Goal: Check status: Verify the current state of an ongoing process or item

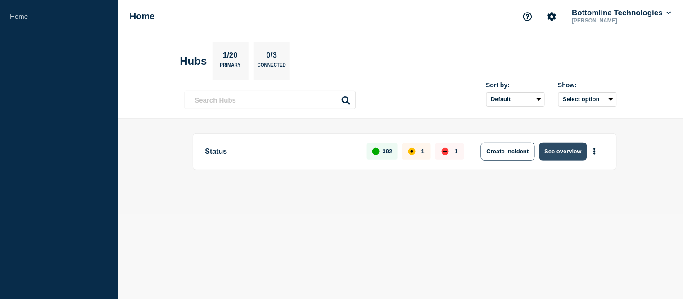
click at [546, 156] on button "See overview" at bounding box center [563, 152] width 48 height 18
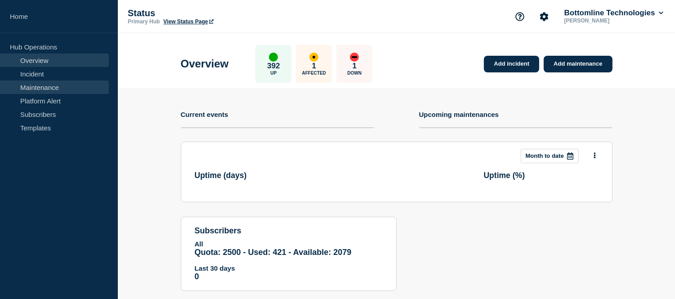
click at [59, 86] on link "Maintenance" at bounding box center [54, 88] width 109 height 14
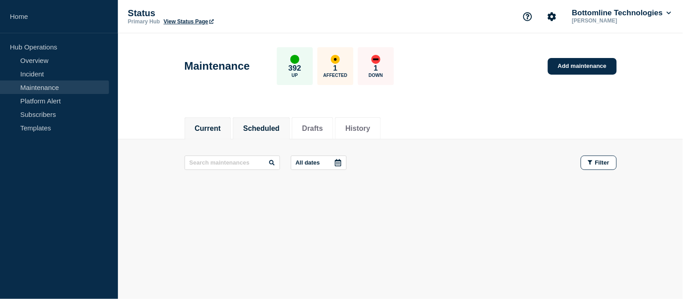
click at [272, 126] on button "Scheduled" at bounding box center [261, 129] width 36 height 8
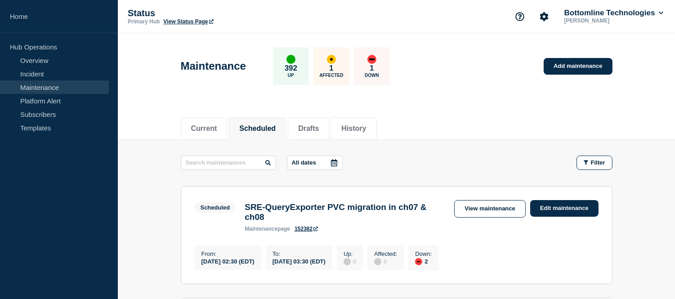
click at [338, 164] on icon at bounding box center [334, 162] width 7 height 7
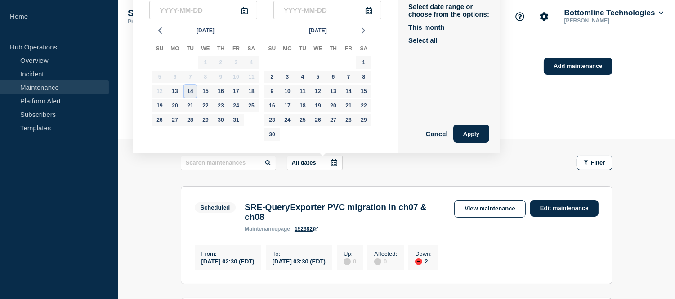
click at [189, 89] on div "14" at bounding box center [190, 91] width 13 height 13
type input "[DATE]"
click at [189, 120] on div "28" at bounding box center [190, 120] width 13 height 13
type input "[DATE]"
click at [475, 134] on button "Apply" at bounding box center [472, 134] width 36 height 18
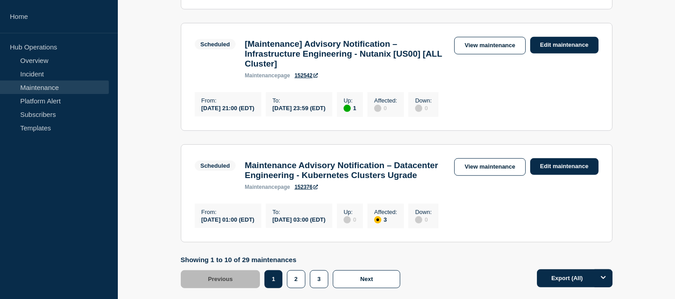
scroll to position [1176, 0]
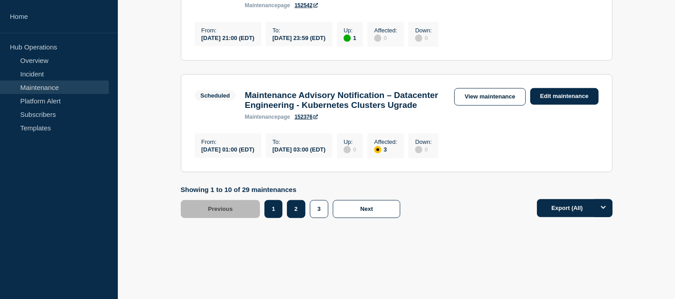
click at [293, 218] on button "2" at bounding box center [296, 209] width 18 height 18
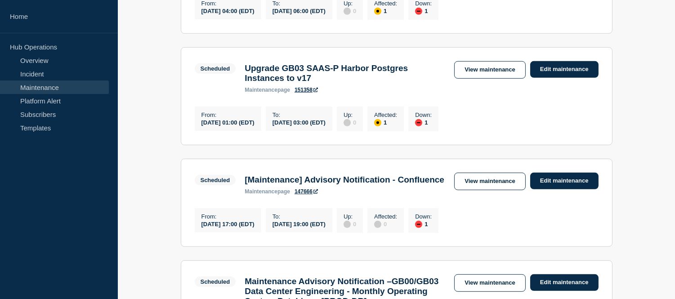
scroll to position [1250, 0]
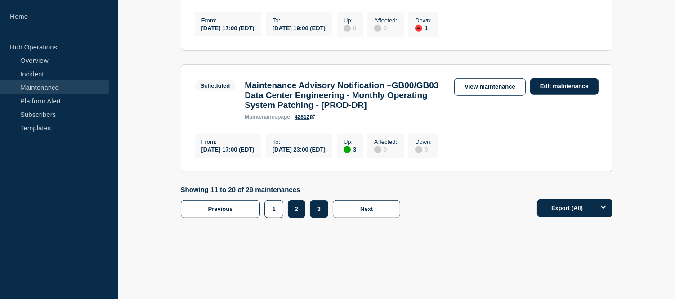
click at [321, 218] on button "3" at bounding box center [319, 209] width 18 height 18
